Goal: Information Seeking & Learning: Learn about a topic

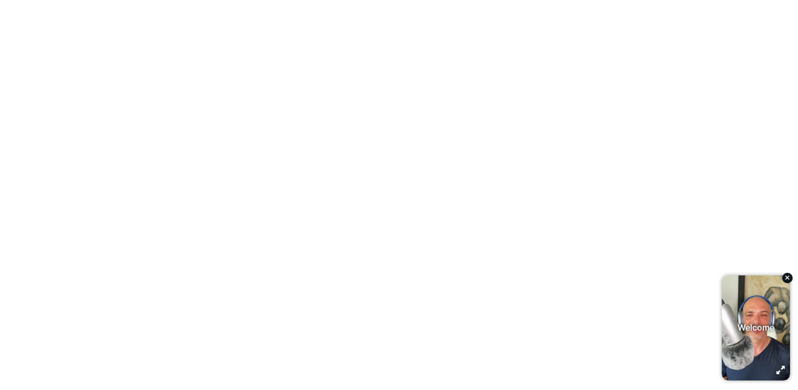
scroll to position [1681, 0]
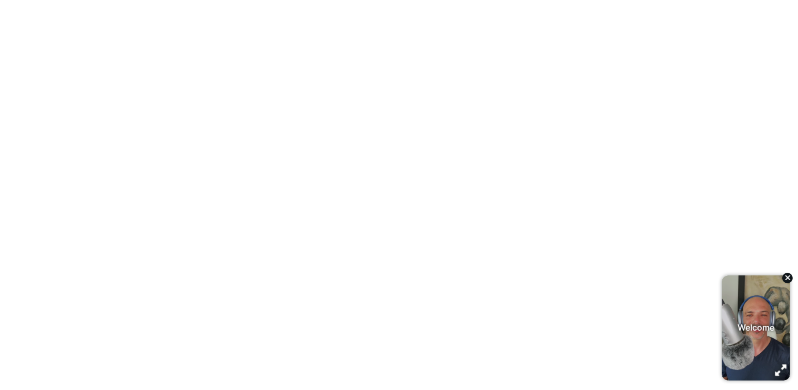
click at [785, 275] on icon "button" at bounding box center [787, 277] width 6 height 8
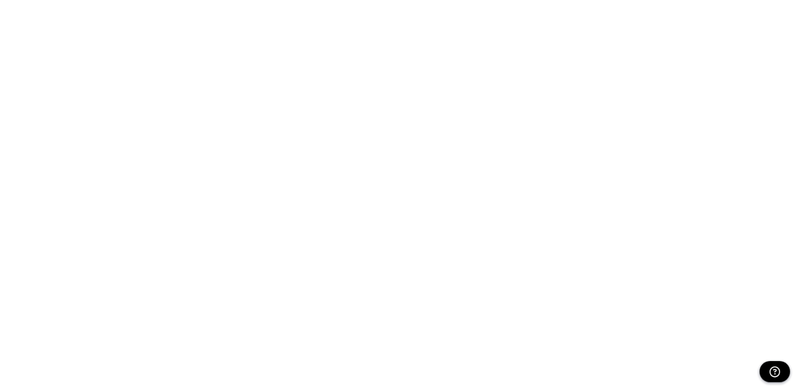
scroll to position [11381, 0]
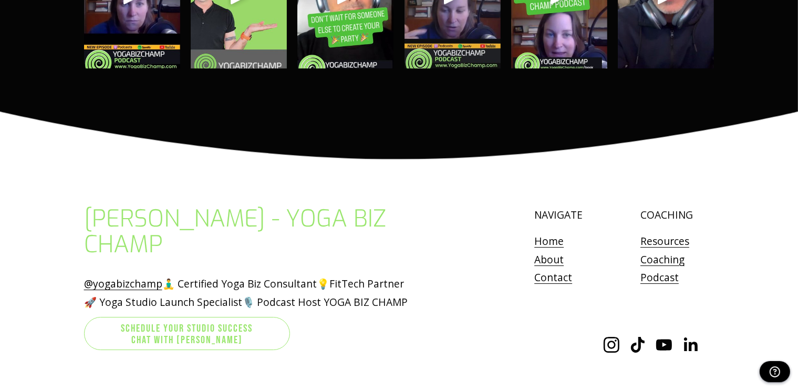
click at [557, 268] on link "Contact" at bounding box center [553, 277] width 38 height 18
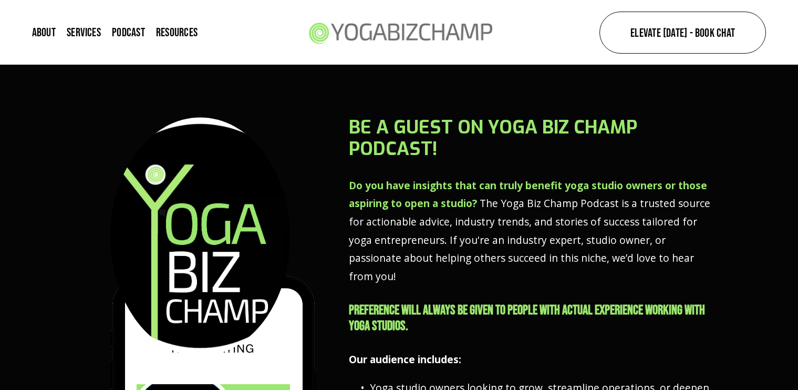
scroll to position [263, 0]
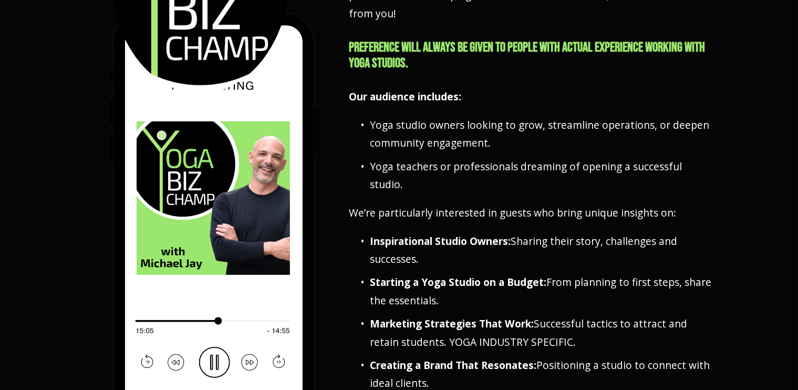
click at [420, 237] on p "Inspirational Studio Owners: Sharing their story, challenges and successes." at bounding box center [542, 250] width 344 height 36
click at [476, 316] on p "Marketing Strategies That Work: Successful tactics to attract and retain studen…" at bounding box center [542, 333] width 344 height 36
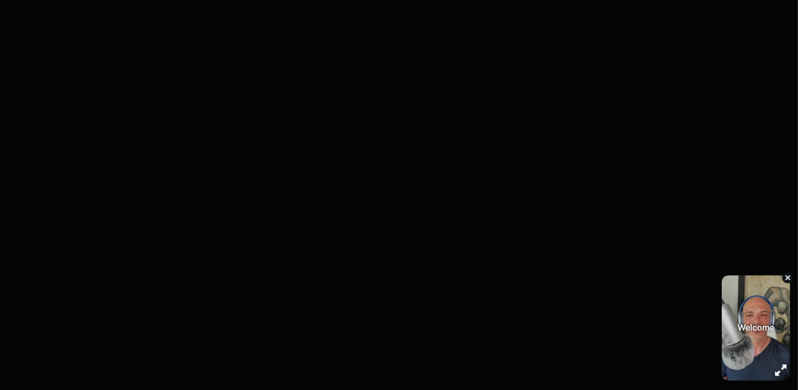
scroll to position [0, 0]
click at [785, 276] on icon "button" at bounding box center [787, 277] width 6 height 8
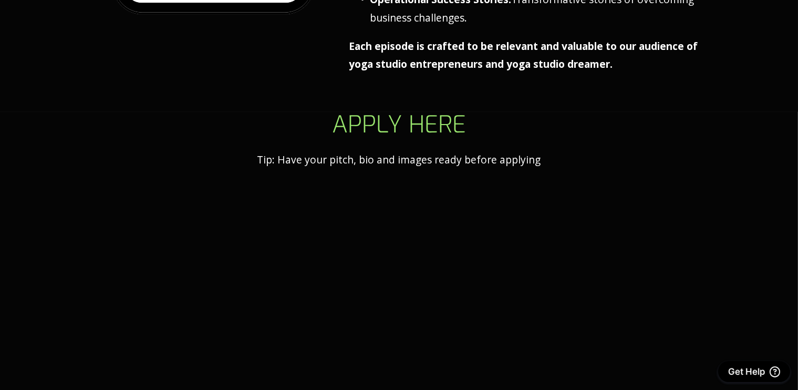
scroll to position [368, 0]
